Goal: Information Seeking & Learning: Learn about a topic

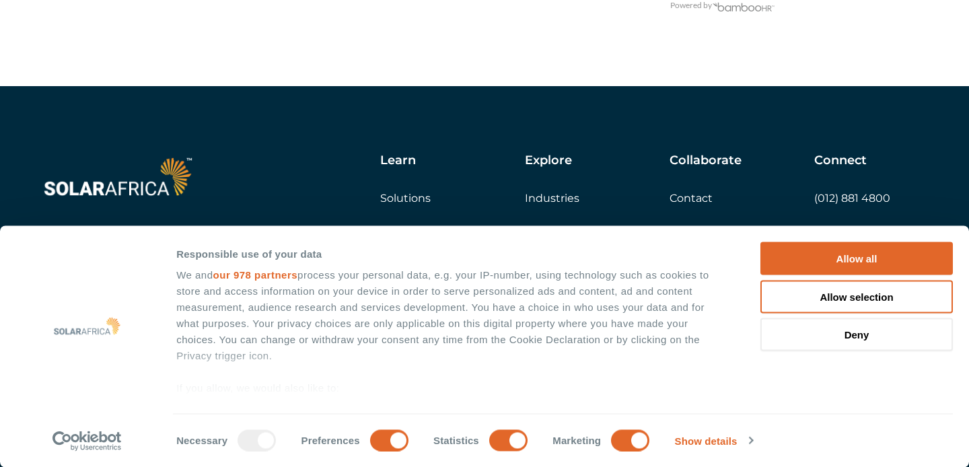
scroll to position [2977, 0]
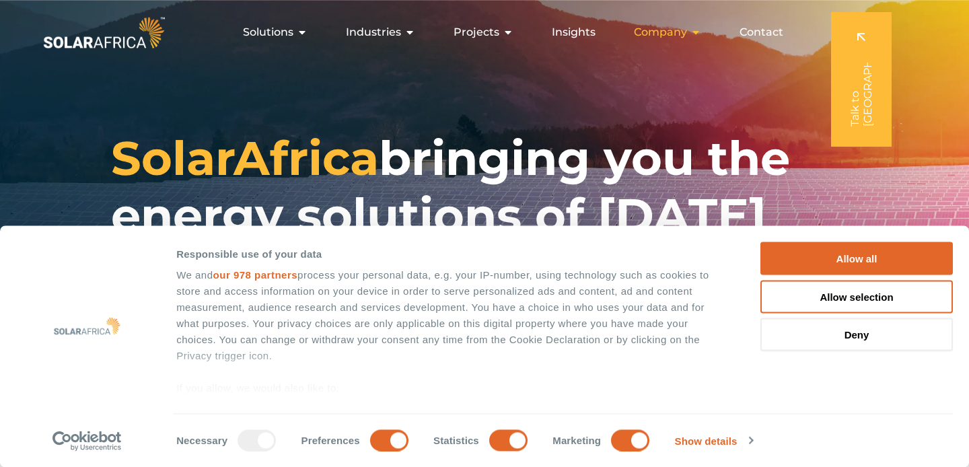
click at [663, 34] on span "Company" at bounding box center [660, 32] width 53 height 16
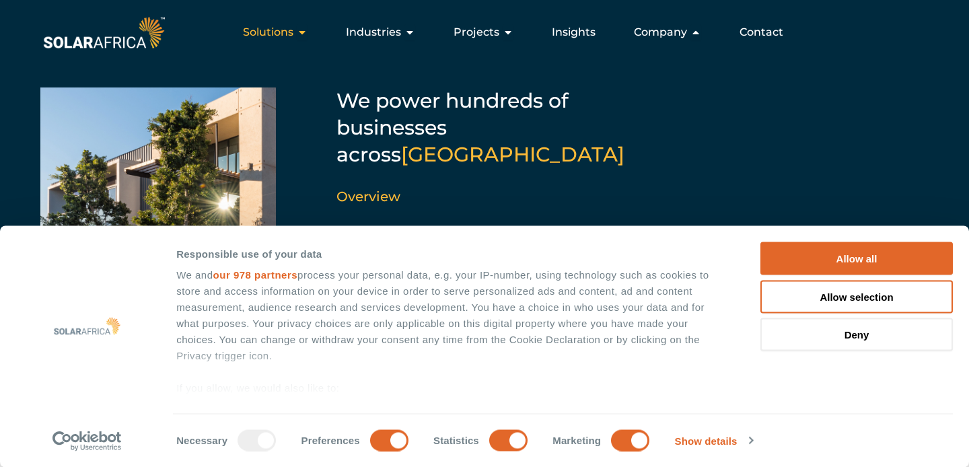
click at [275, 30] on span "Solutions" at bounding box center [268, 32] width 50 height 16
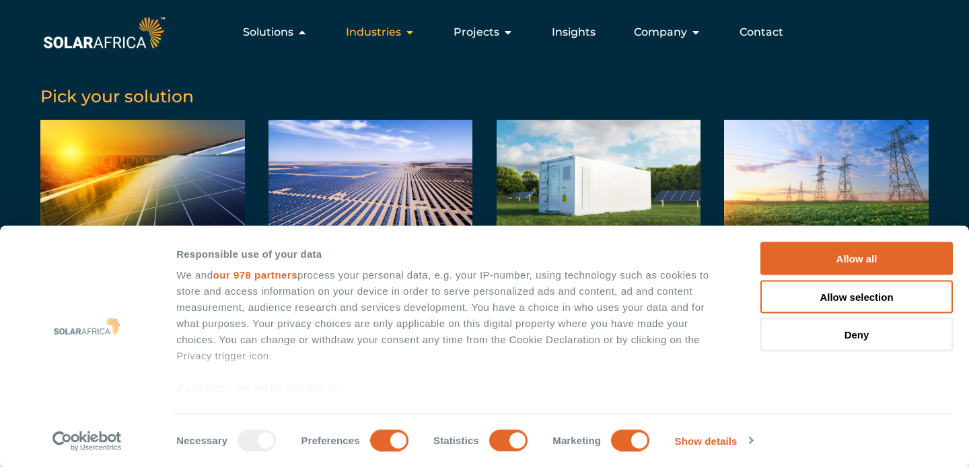
click at [379, 30] on span "Industries" at bounding box center [373, 32] width 55 height 16
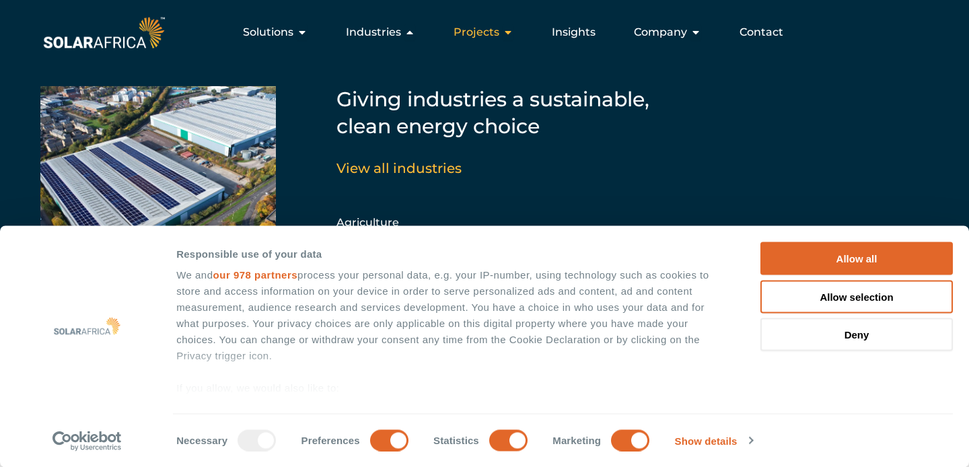
click at [469, 39] on span "Projects" at bounding box center [477, 32] width 46 height 16
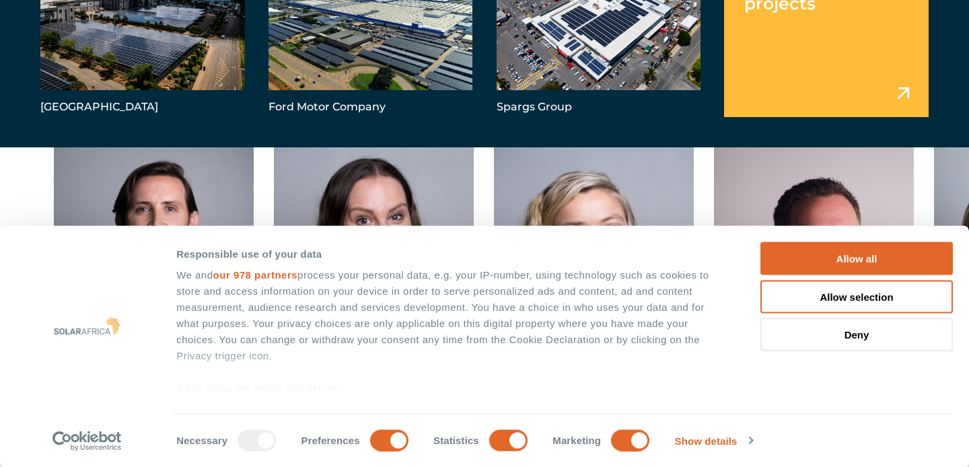
scroll to position [3365, 0]
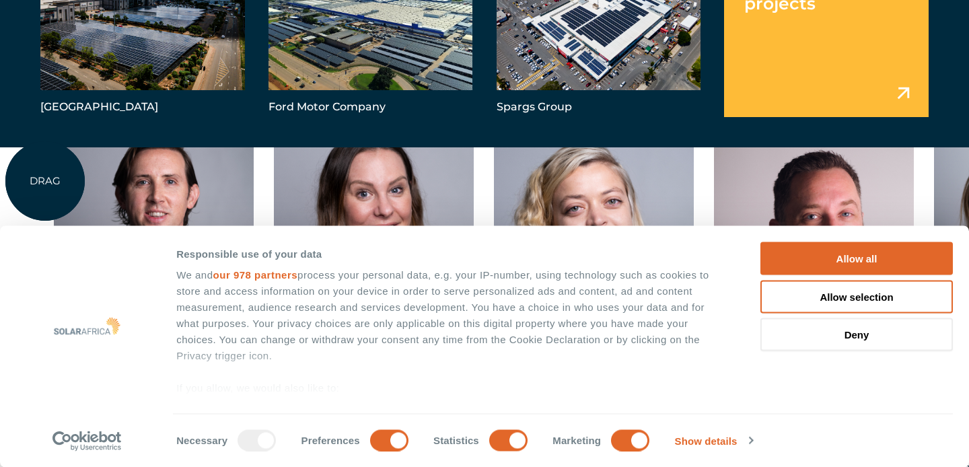
click at [45, 181] on div "Charl Alheit Chief Investment Officer Candice Seggie Chief People Officer Suné …" at bounding box center [934, 305] width 1868 height 387
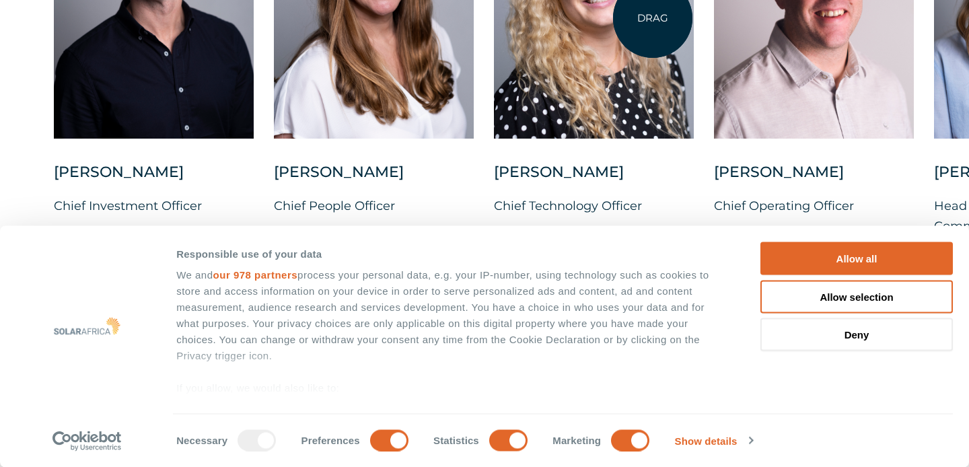
scroll to position [3607, 0]
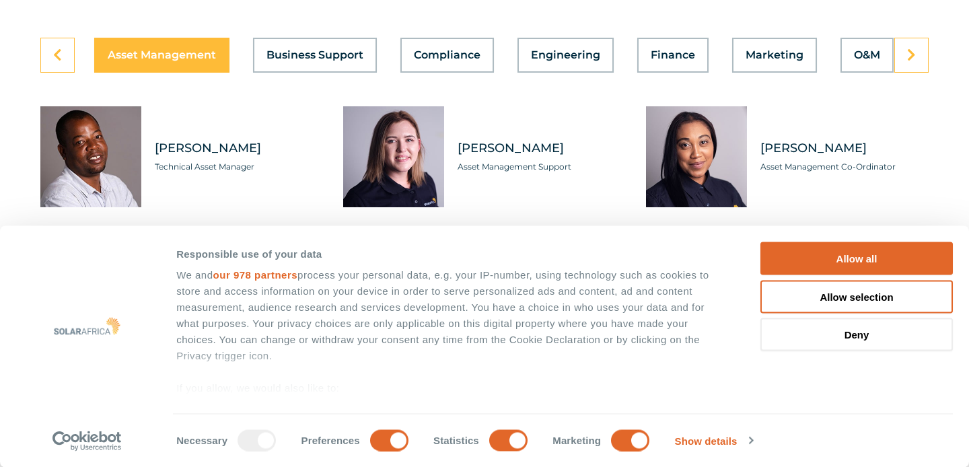
scroll to position [3876, 0]
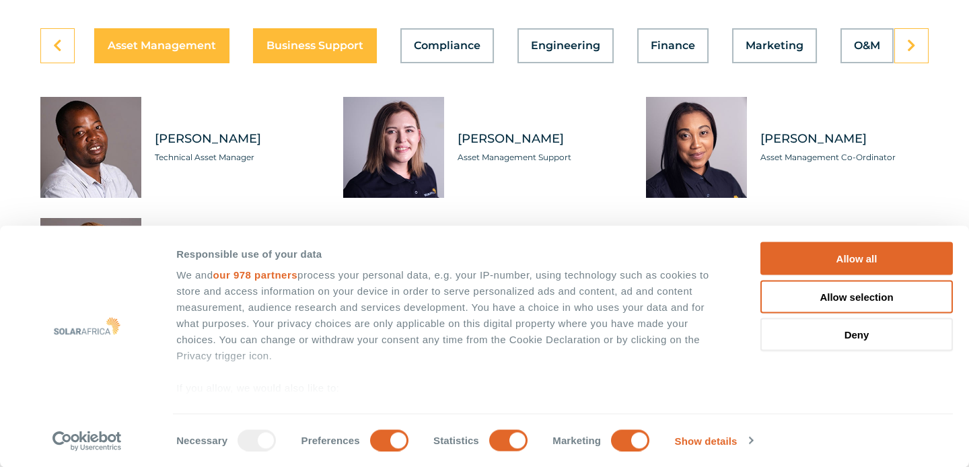
click at [298, 51] on span "Business Support" at bounding box center [315, 45] width 97 height 11
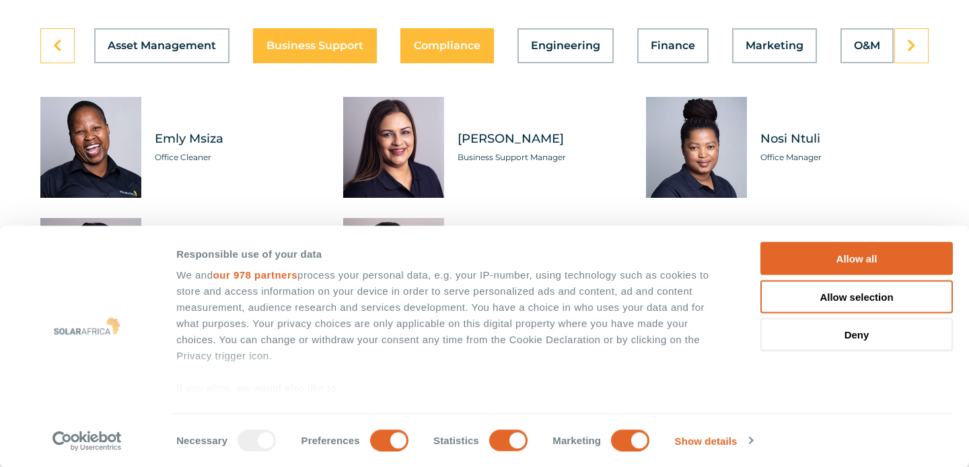
click at [451, 51] on span "Compliance" at bounding box center [447, 45] width 67 height 11
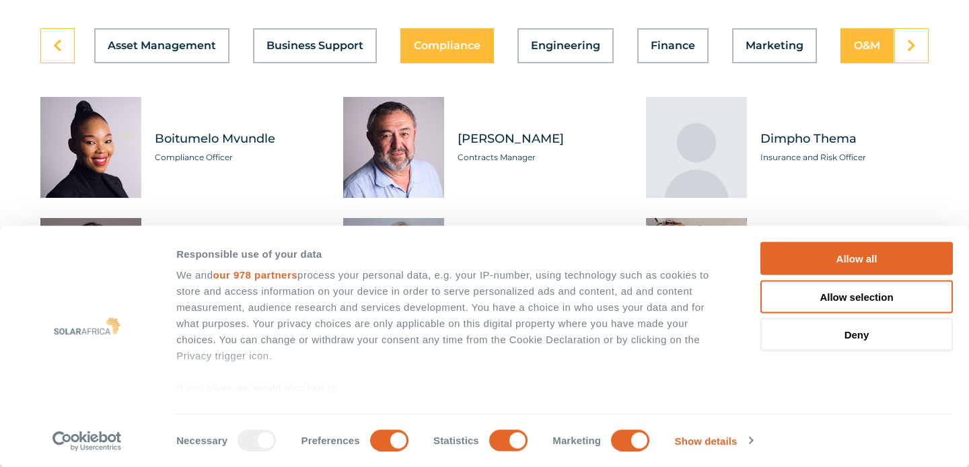
click at [860, 51] on span "O&M" at bounding box center [867, 45] width 26 height 11
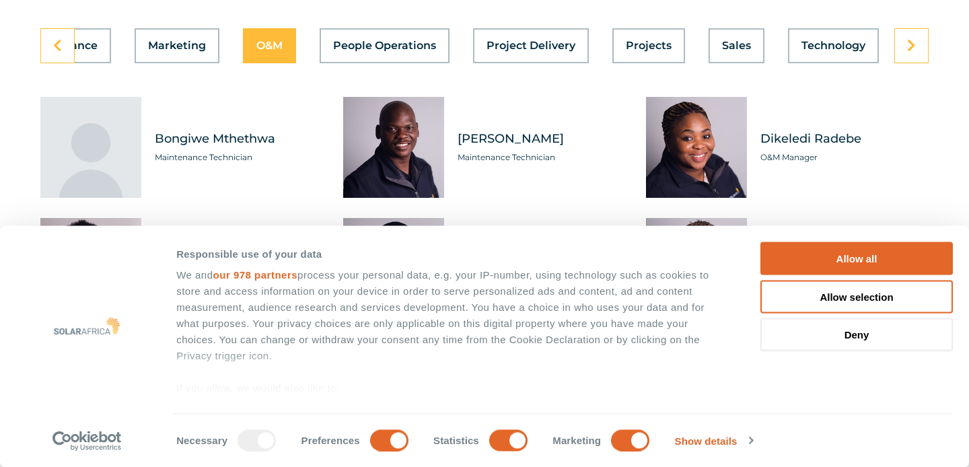
scroll to position [0, 599]
click at [832, 51] on span "Technology" at bounding box center [832, 45] width 64 height 11
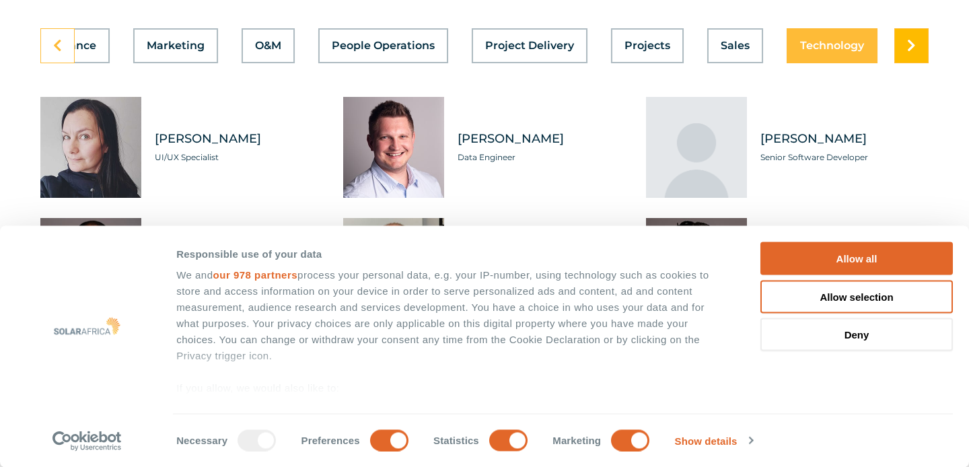
click at [909, 47] on icon at bounding box center [911, 45] width 9 height 13
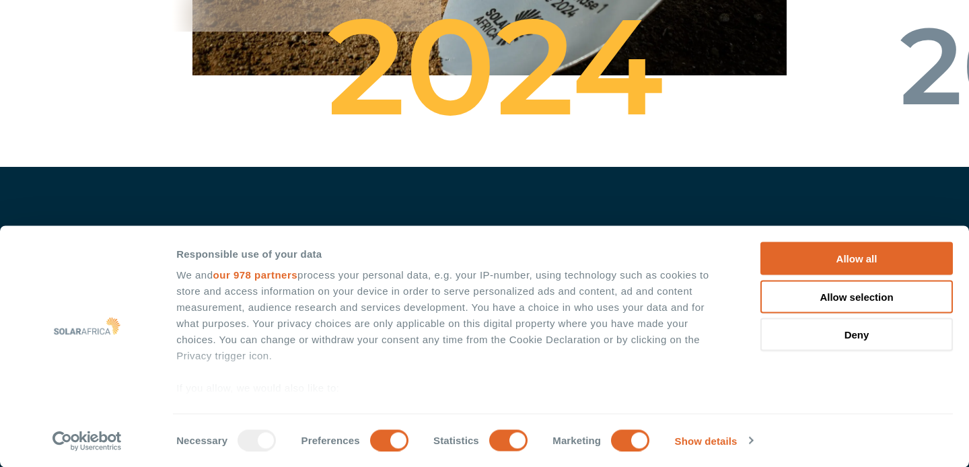
scroll to position [5142, 0]
